Goal: Information Seeking & Learning: Learn about a topic

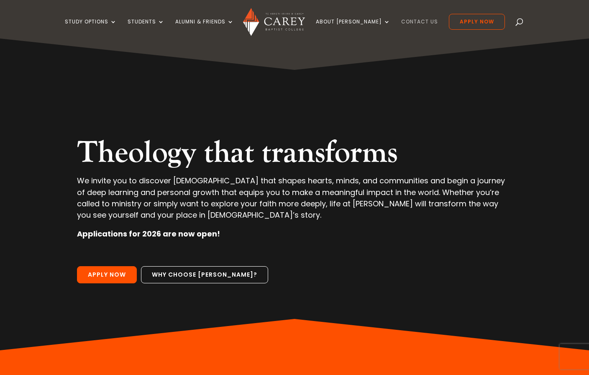
click at [407, 21] on link "Contact Us" at bounding box center [419, 29] width 37 height 20
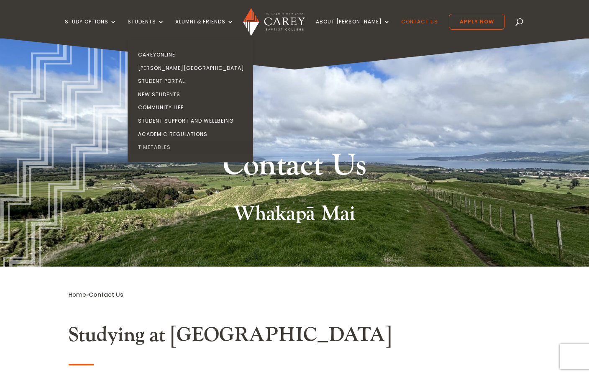
click at [169, 146] on link "Timetables" at bounding box center [193, 147] width 126 height 13
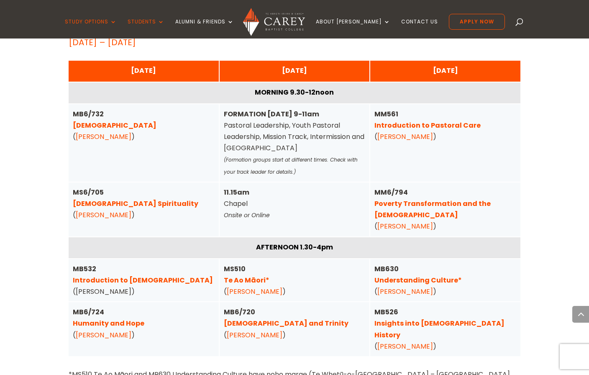
scroll to position [2098, 0]
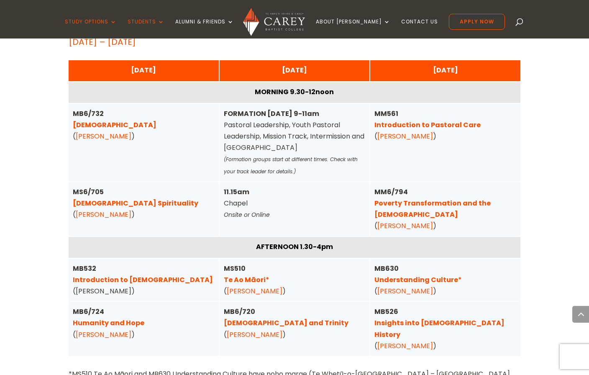
drag, startPoint x: 421, startPoint y: 234, endPoint x: 236, endPoint y: 218, distance: 185.7
click at [422, 275] on link "Understanding Culture*" at bounding box center [418, 280] width 87 height 10
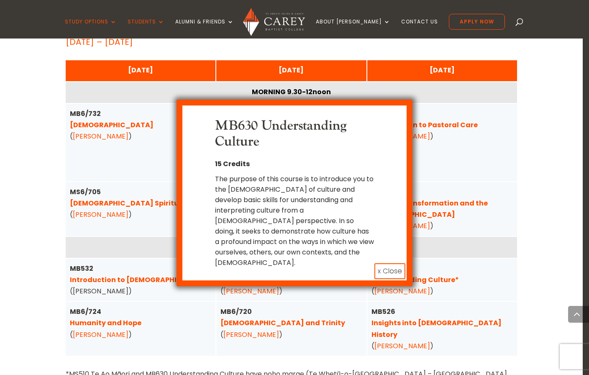
click at [396, 263] on button "x Close" at bounding box center [390, 271] width 31 height 16
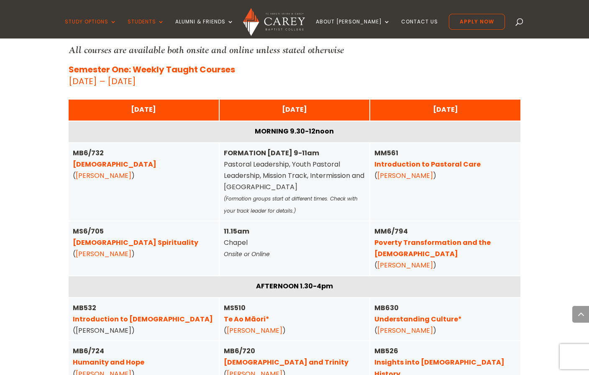
scroll to position [2057, 0]
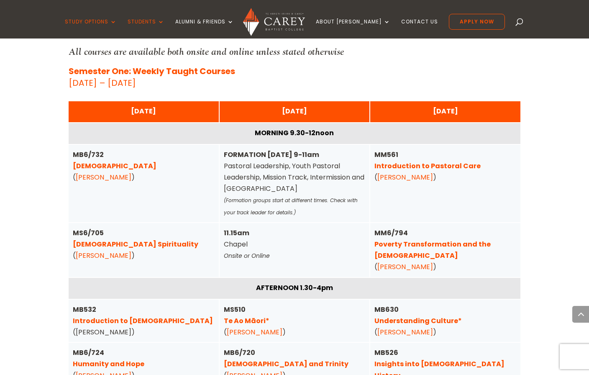
click at [110, 161] on link "[DEMOGRAPHIC_DATA]" at bounding box center [115, 166] width 84 height 10
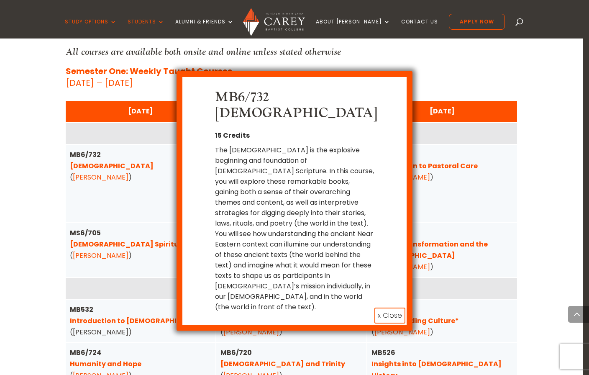
click at [40, 157] on div "MB6/732 Pentateuch 15 Credits The Pentateuch is the explosive beginning and fou…" at bounding box center [294, 187] width 589 height 375
click at [392, 308] on button "x Close" at bounding box center [390, 316] width 31 height 16
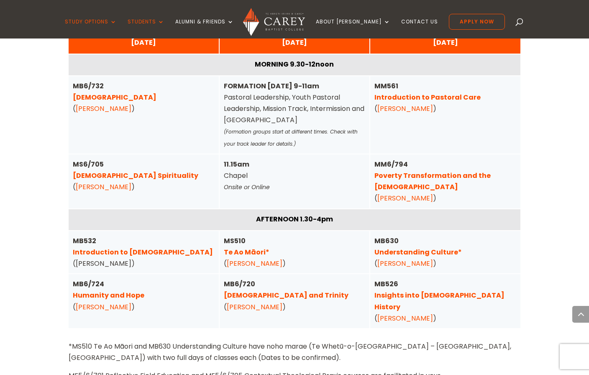
scroll to position [2124, 0]
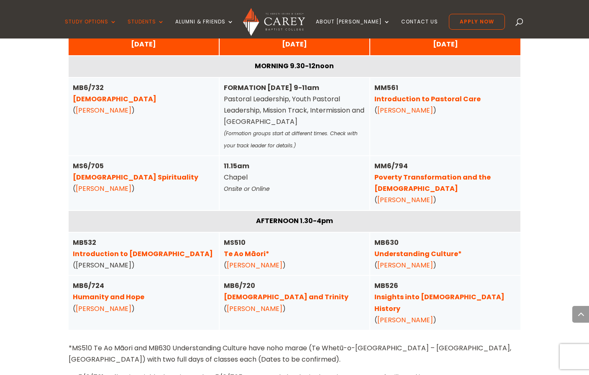
click at [272, 292] on link "Christ and Trinity" at bounding box center [286, 297] width 125 height 10
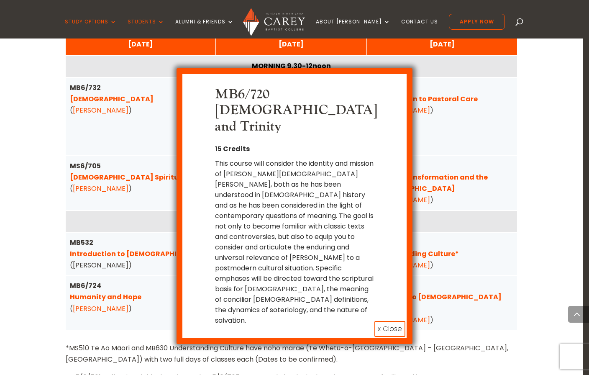
click at [387, 321] on button "x Close" at bounding box center [390, 329] width 31 height 16
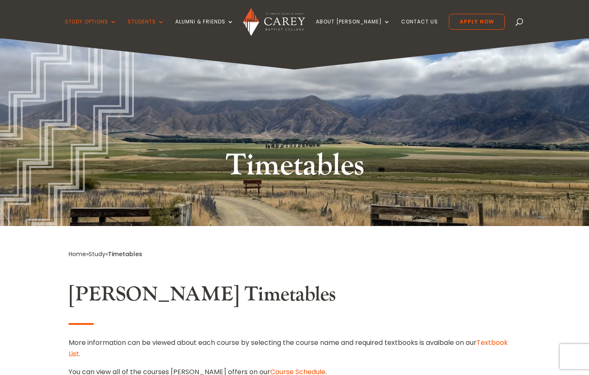
scroll to position [0, 0]
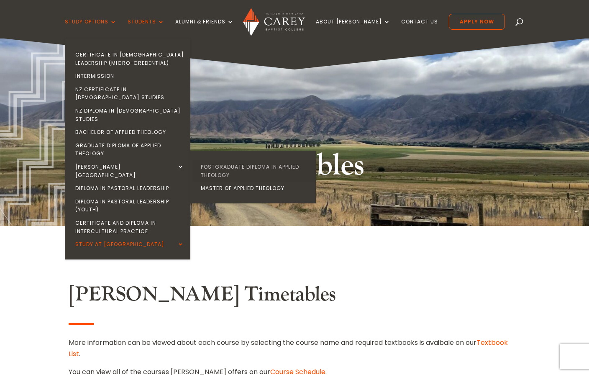
click at [236, 160] on link "Postgraduate Diploma in Applied Theology" at bounding box center [256, 170] width 126 height 21
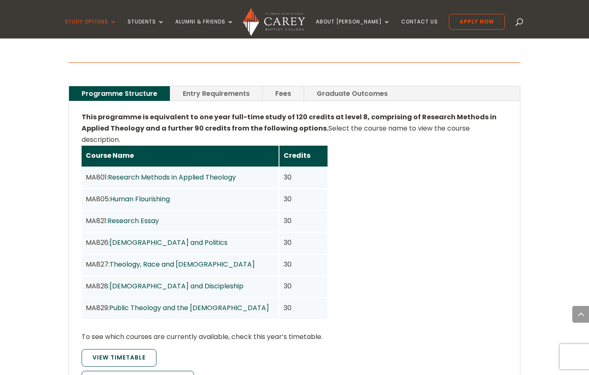
scroll to position [592, 0]
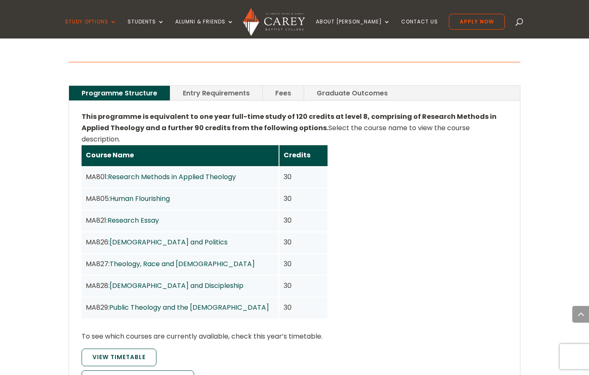
click at [193, 86] on link "Entry Requirements" at bounding box center [216, 93] width 92 height 15
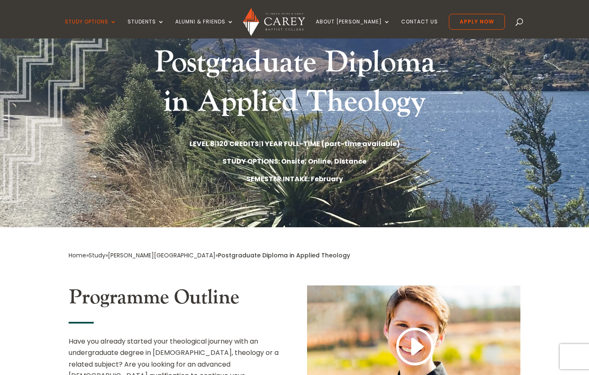
scroll to position [102, 0]
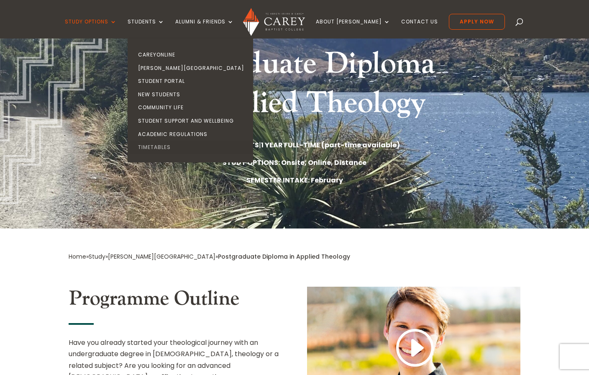
click at [174, 144] on link "Timetables" at bounding box center [193, 147] width 126 height 13
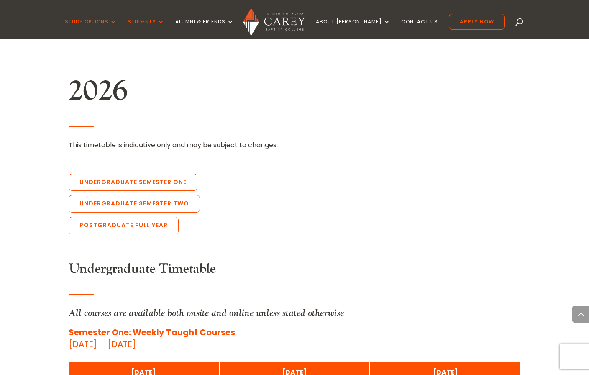
scroll to position [1798, 0]
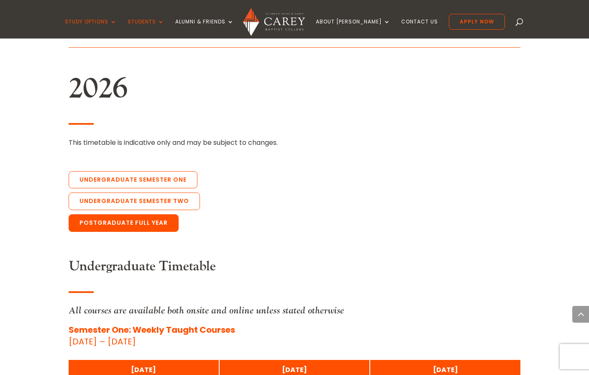
drag, startPoint x: 89, startPoint y: 190, endPoint x: 85, endPoint y: 191, distance: 4.2
click at [88, 214] on link "Postgraduate Full Year" at bounding box center [124, 223] width 110 height 18
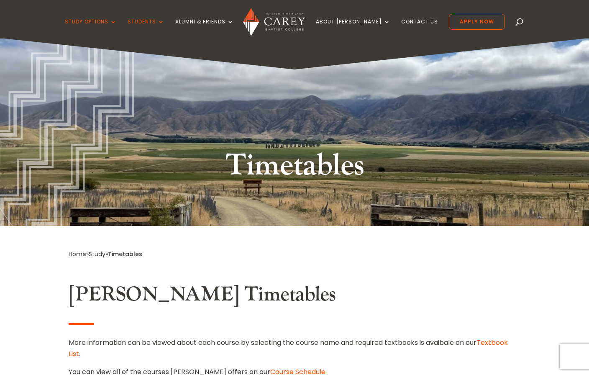
scroll to position [0, 0]
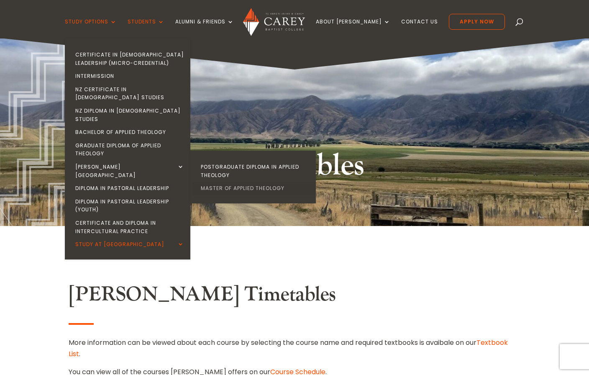
click at [236, 182] on link "Master of Applied Theology" at bounding box center [256, 188] width 126 height 13
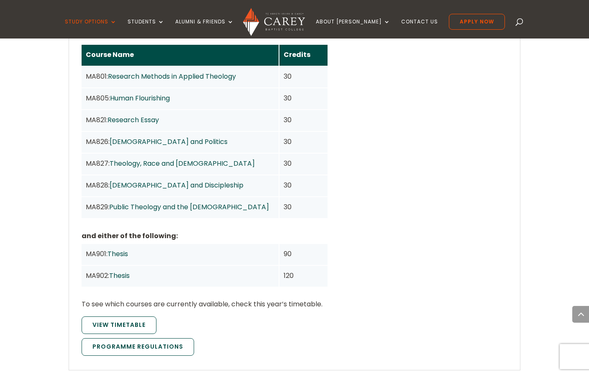
scroll to position [763, 0]
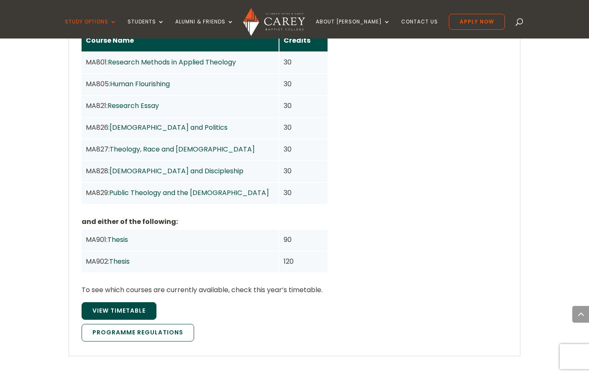
click at [128, 304] on link "View Timetable" at bounding box center [119, 311] width 75 height 18
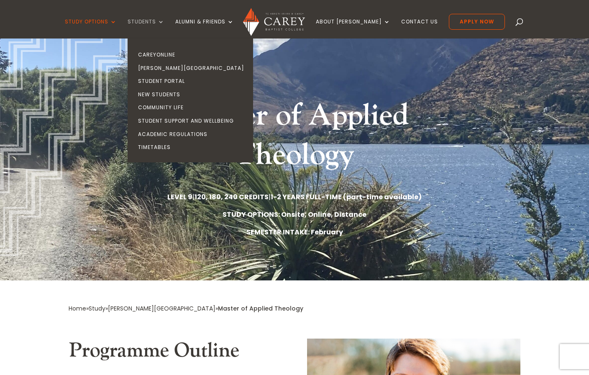
scroll to position [47, 0]
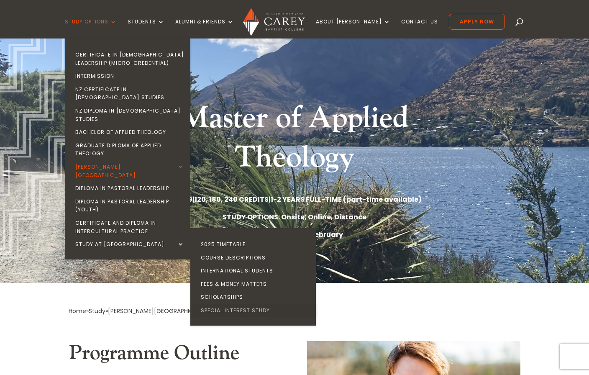
click at [255, 304] on link "Special Interest Study" at bounding box center [256, 310] width 126 height 13
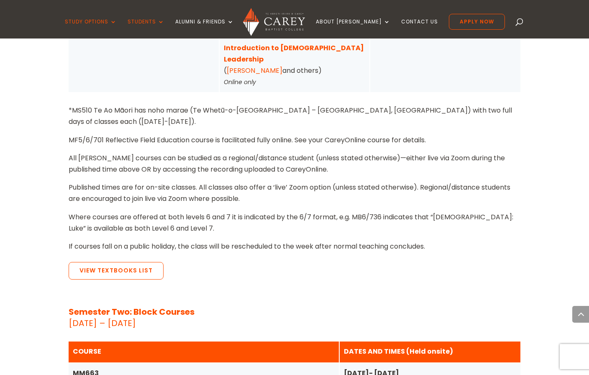
scroll to position [1301, 0]
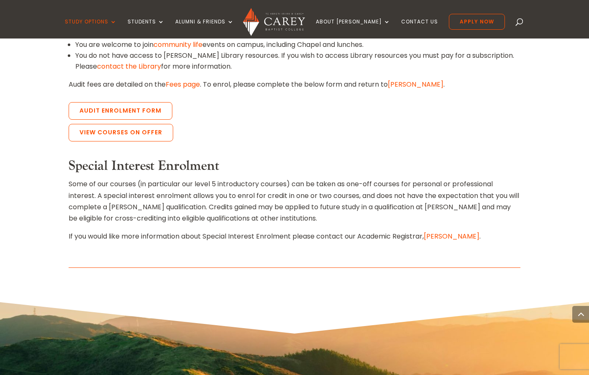
scroll to position [465, 0]
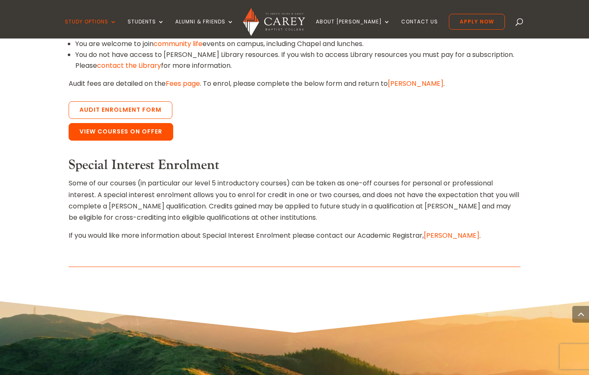
click at [137, 132] on link "View Courses on Offer" at bounding box center [121, 132] width 105 height 18
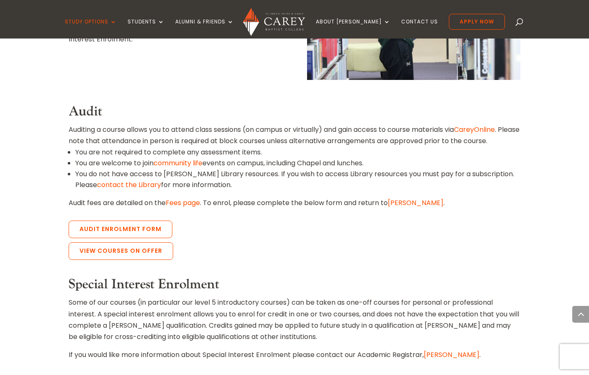
scroll to position [345, 0]
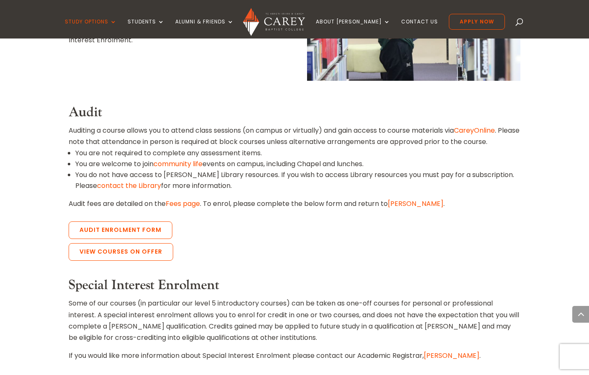
click at [191, 201] on link "Fees page" at bounding box center [183, 204] width 34 height 10
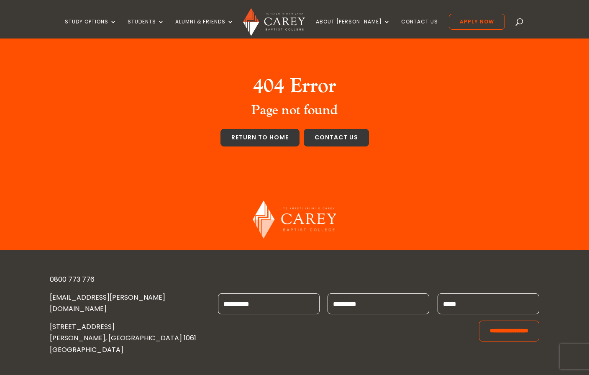
scroll to position [39, 0]
